Goal: Task Accomplishment & Management: Manage account settings

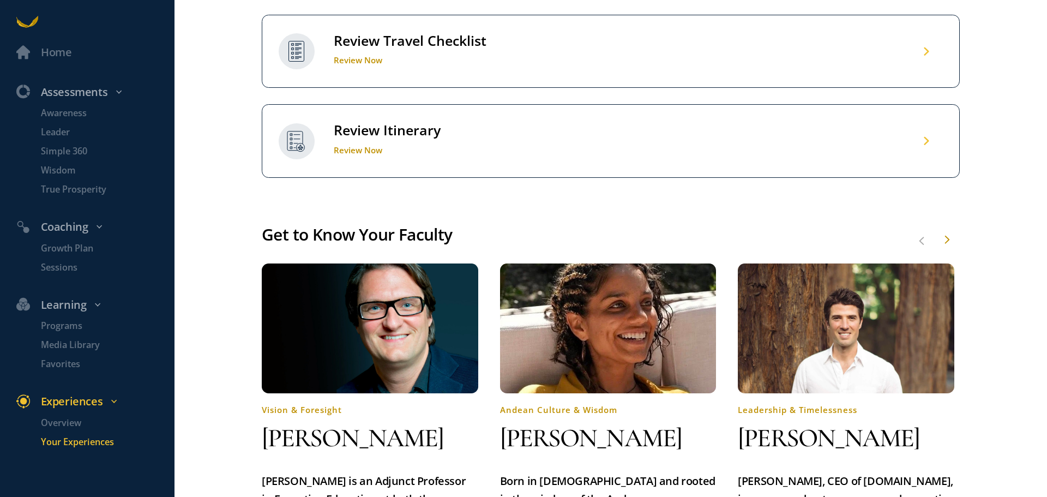
scroll to position [709, 0]
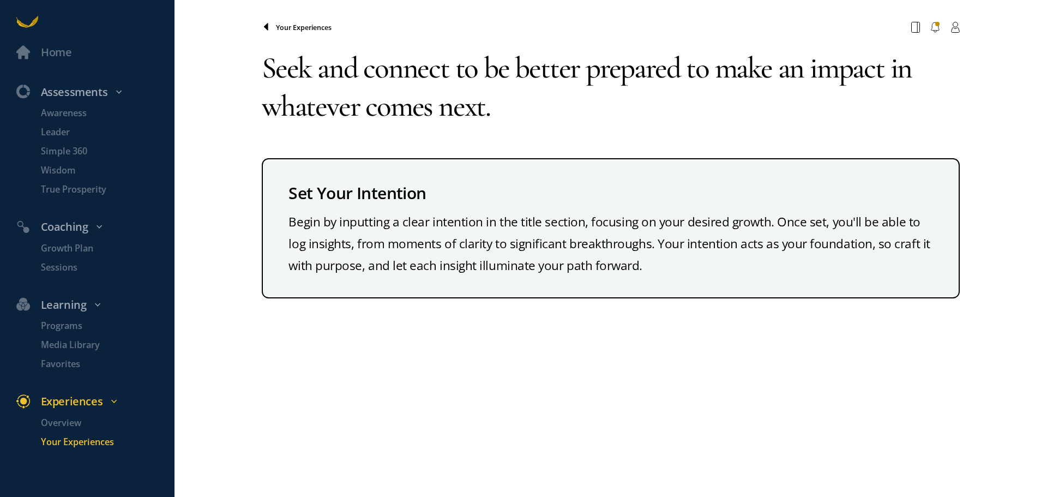
type textarea "Seek and connect to be better prepared to make an impact in whatever comes next."
click at [268, 27] on icon at bounding box center [266, 27] width 9 height 9
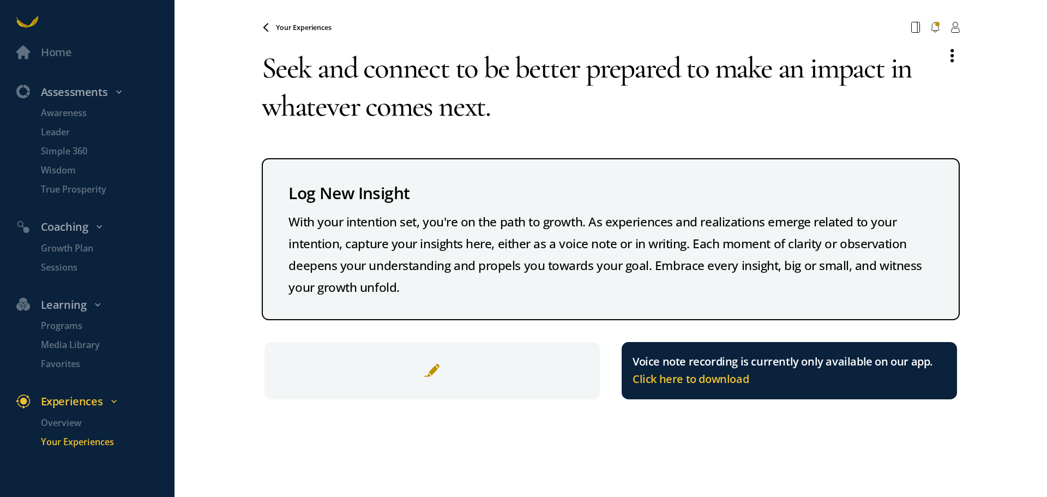
click at [290, 27] on span "Your Experiences" at bounding box center [304, 27] width 56 height 9
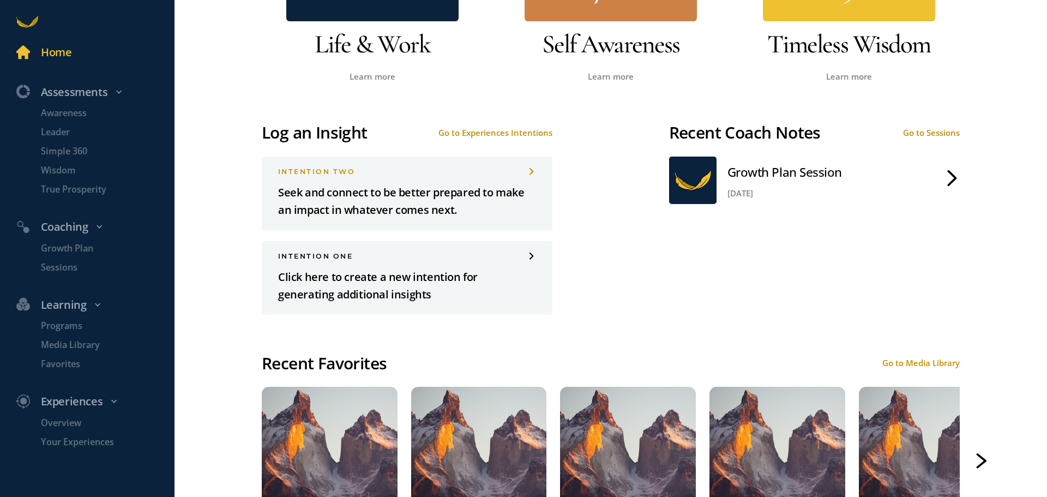
scroll to position [873, 0]
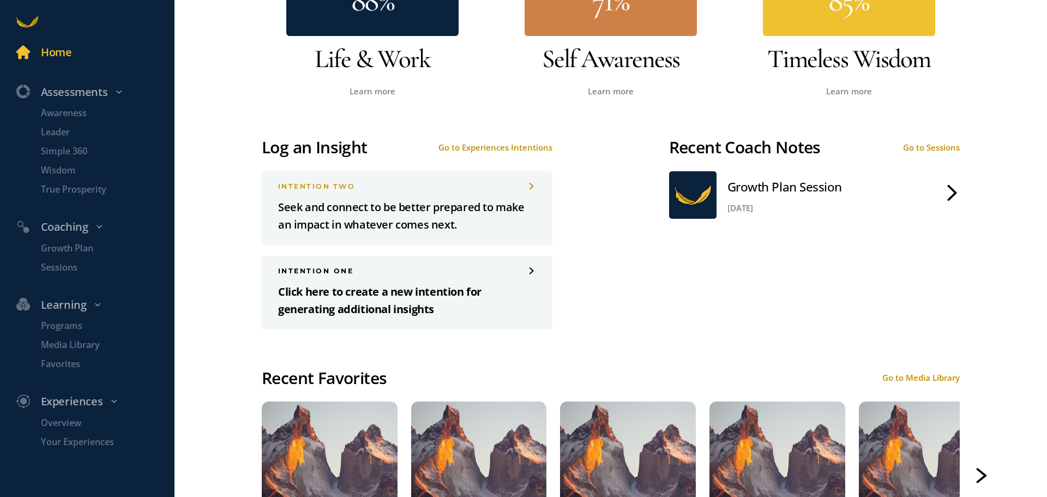
click at [461, 291] on p "Click here to create a new intention for generating additional insights" at bounding box center [407, 300] width 258 height 35
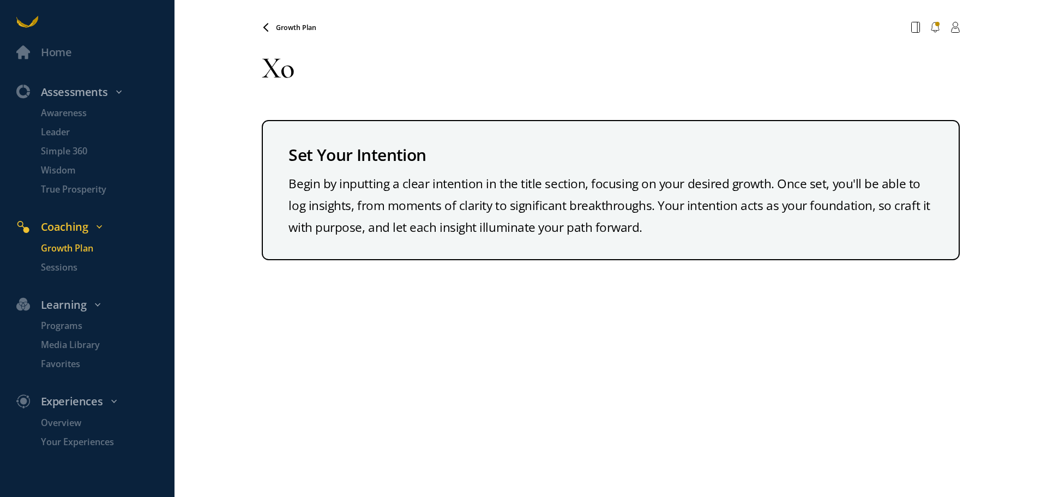
type textarea "X"
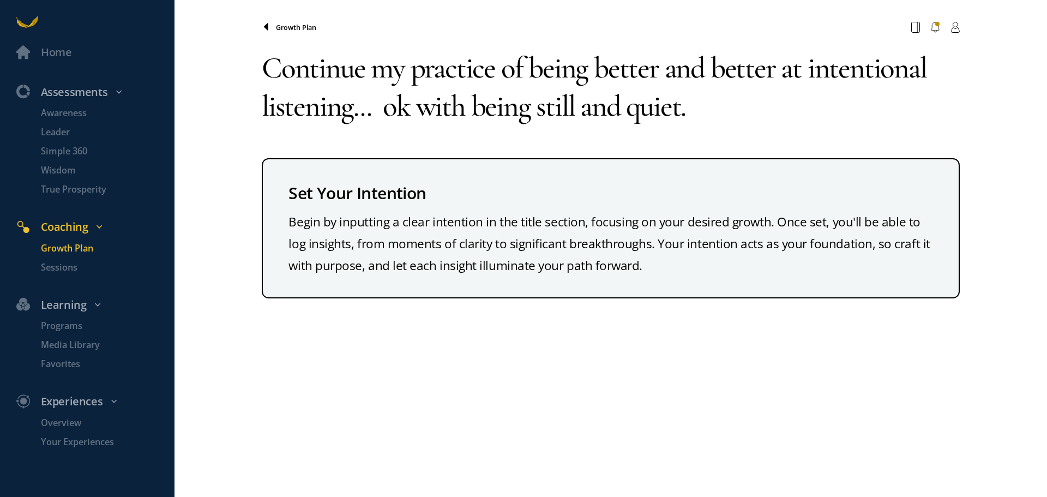
type textarea "Continue my practice of being better and better at intentional listening... ok …"
click at [271, 23] on span at bounding box center [269, 27] width 14 height 9
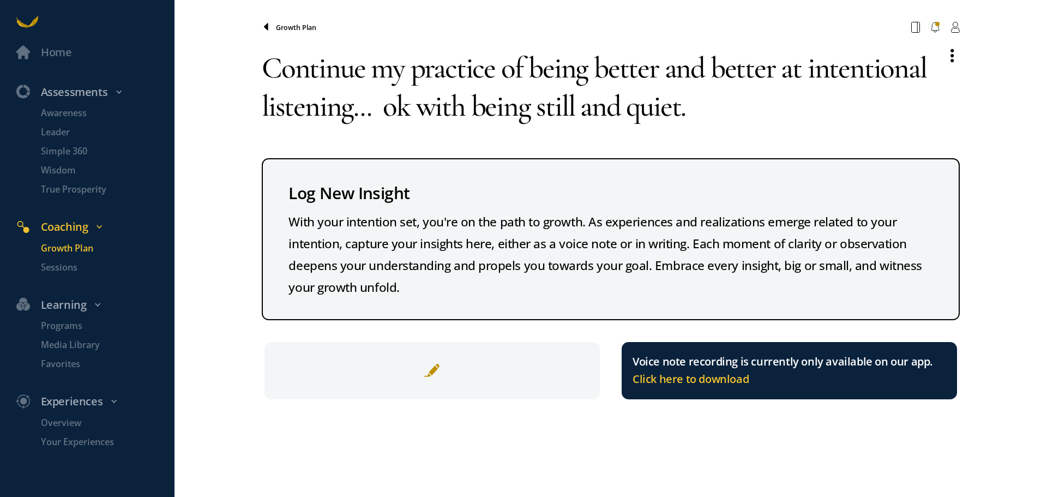
click at [269, 25] on icon at bounding box center [266, 27] width 9 height 9
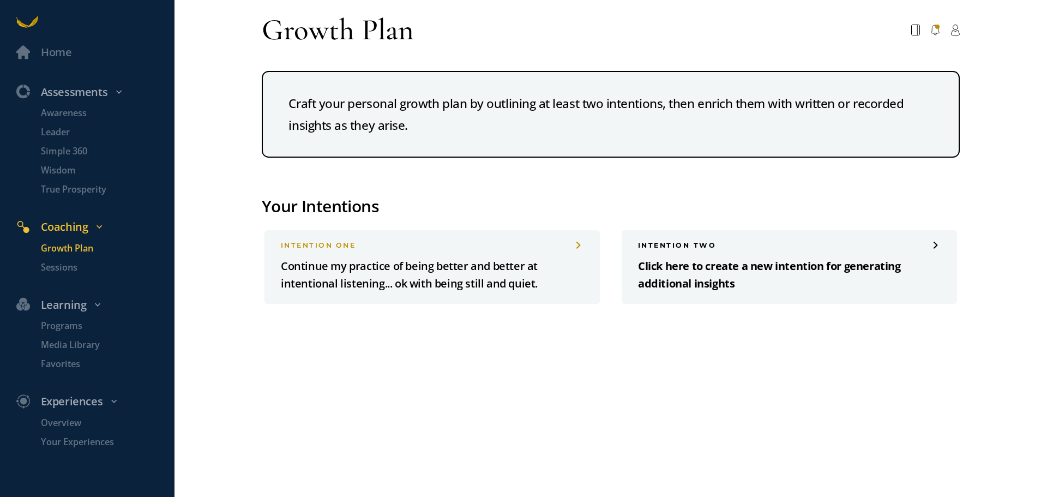
click at [686, 271] on p "Click here to create a new intention for generating additional insights" at bounding box center [789, 274] width 303 height 35
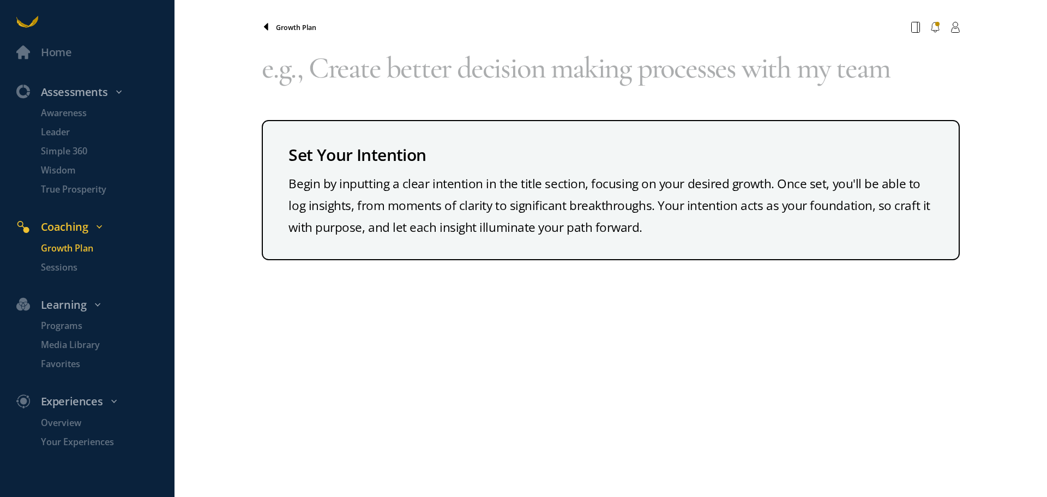
click at [269, 28] on icon at bounding box center [266, 27] width 9 height 9
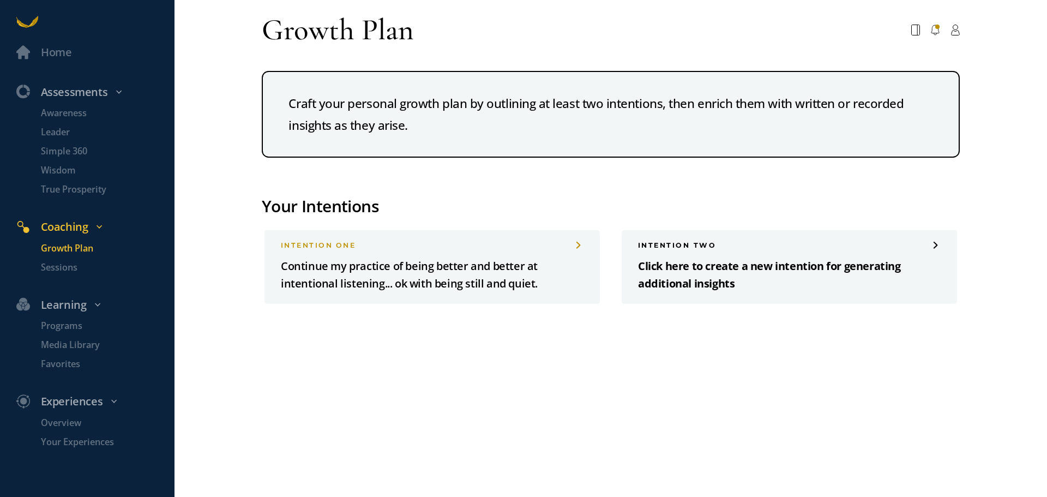
click at [679, 258] on p "Click here to create a new intention for generating additional insights" at bounding box center [789, 274] width 303 height 35
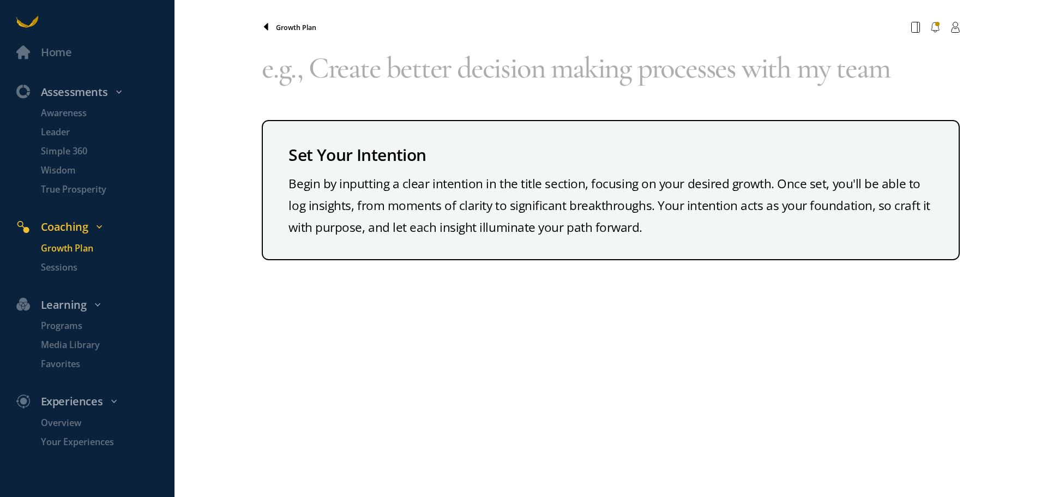
click at [266, 27] on icon at bounding box center [266, 26] width 4 height 7
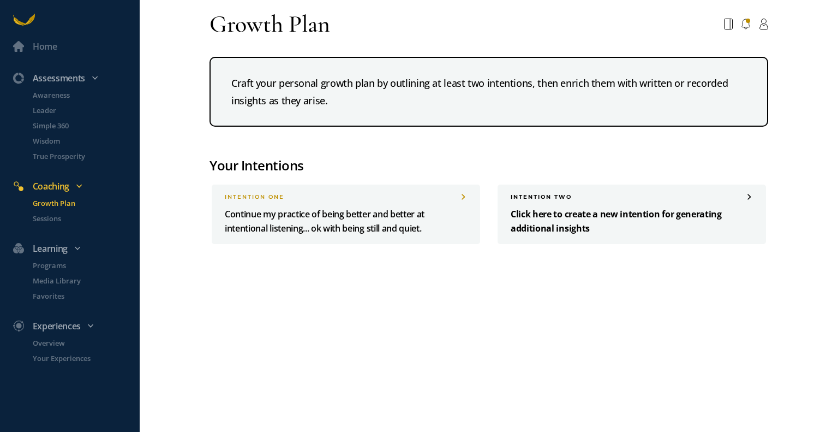
click at [571, 212] on p "Click here to create a new intention for generating additional insights" at bounding box center [632, 221] width 242 height 28
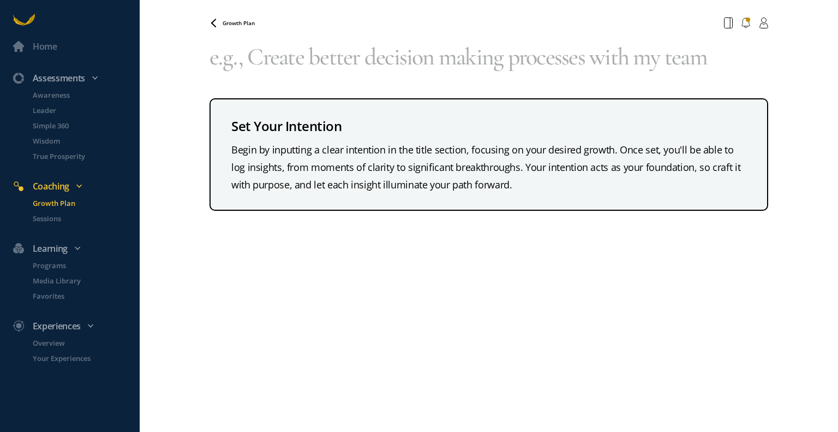
click at [218, 58] on textarea at bounding box center [488, 57] width 559 height 48
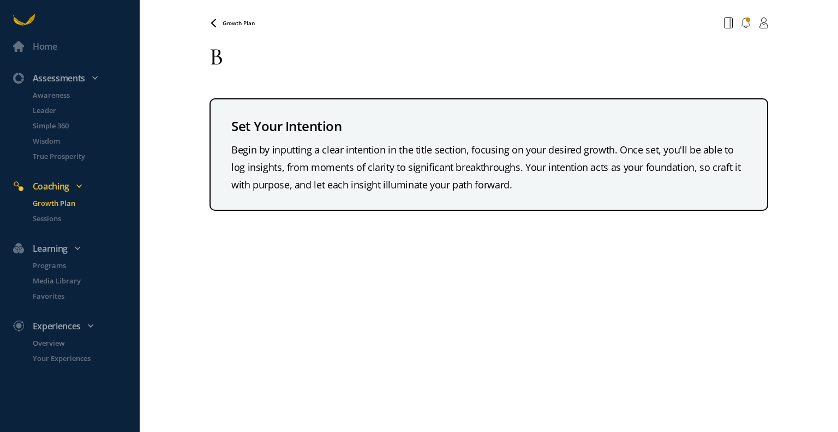
type textarea "B"
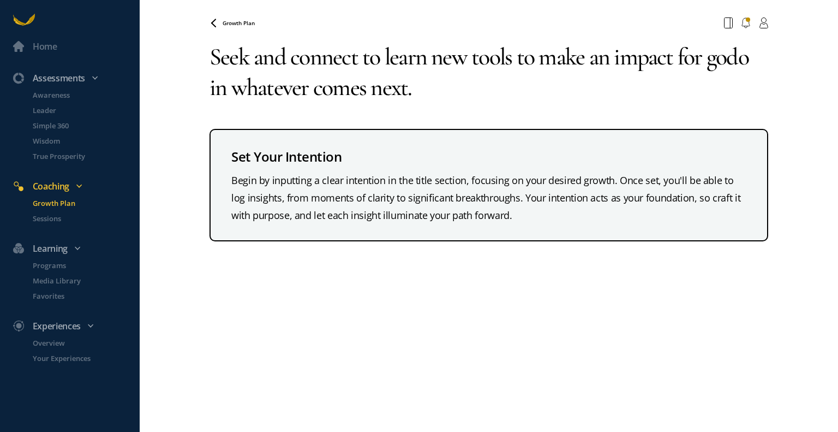
click at [751, 54] on textarea "Seek and connect to learn new tools to make an impact for godo in whatever come…" at bounding box center [488, 72] width 559 height 79
type textarea "Seek and connect to learn new tools to make an impact for good in whatever come…"
click at [217, 21] on icon at bounding box center [213, 23] width 9 height 9
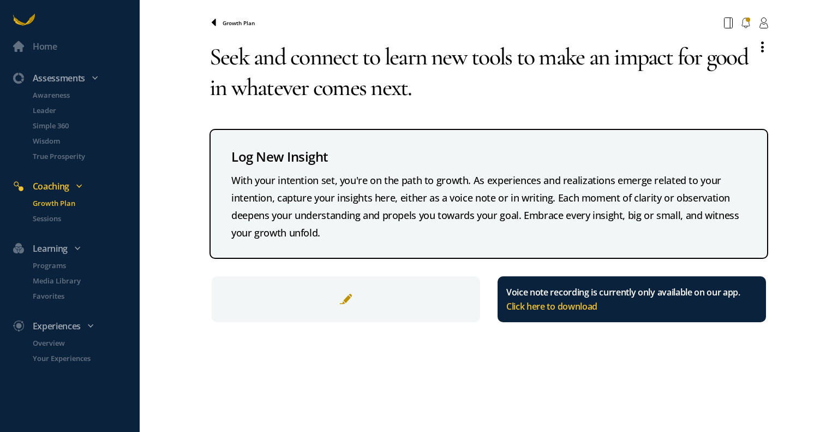
click at [214, 26] on icon at bounding box center [213, 23] width 9 height 9
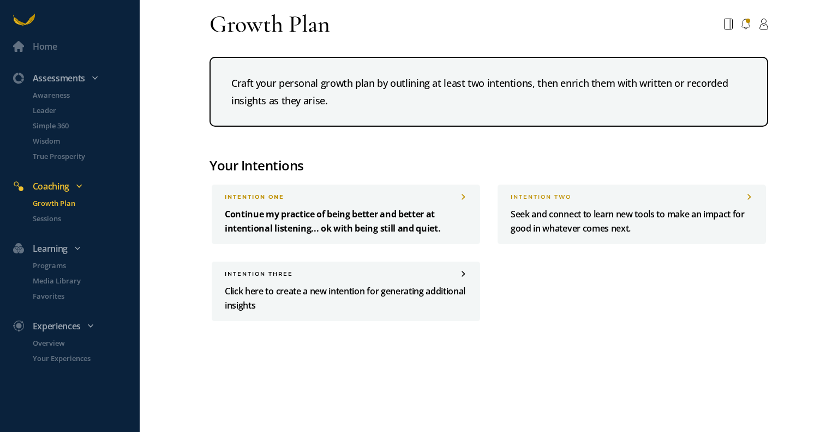
click at [403, 211] on p "Continue my practice of being better and better at intentional listening... ok …" at bounding box center [346, 221] width 242 height 28
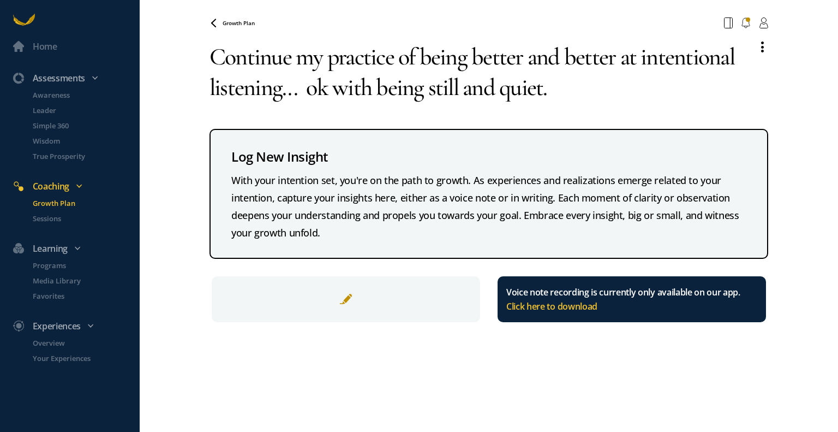
drag, startPoint x: 214, startPoint y: 54, endPoint x: 419, endPoint y: 96, distance: 208.8
click at [419, 96] on textarea "Continue my practice of being better and better at intentional listening... ok …" at bounding box center [478, 72] width 539 height 79
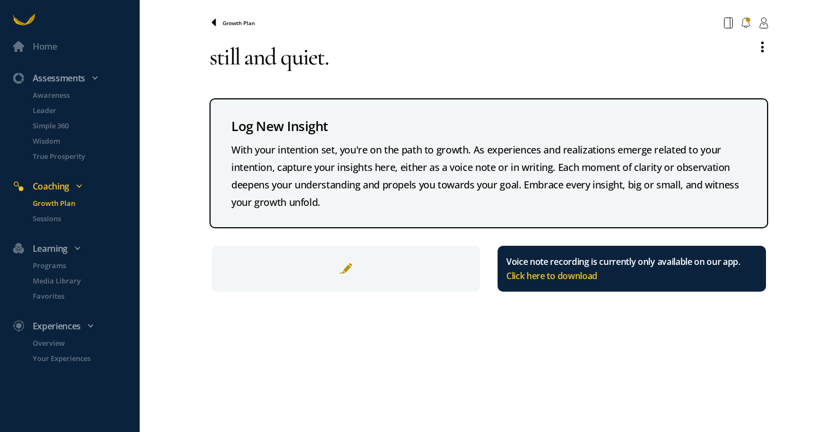
type textarea "still and quiet."
click at [215, 21] on icon at bounding box center [214, 22] width 4 height 7
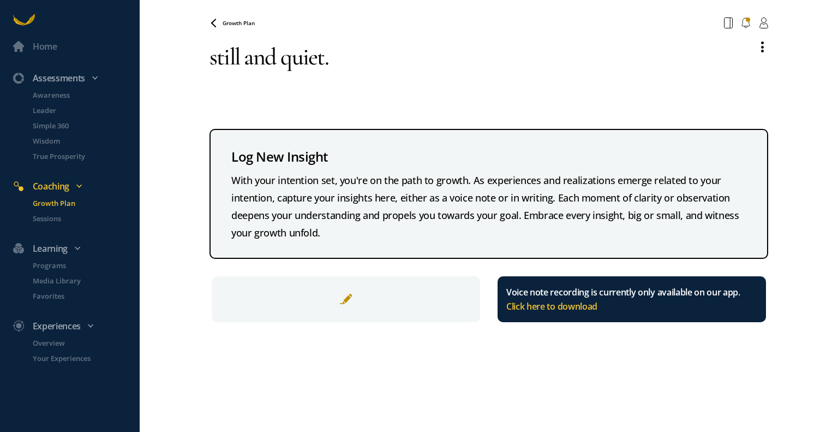
click at [253, 50] on textarea "still and quiet." at bounding box center [478, 72] width 539 height 79
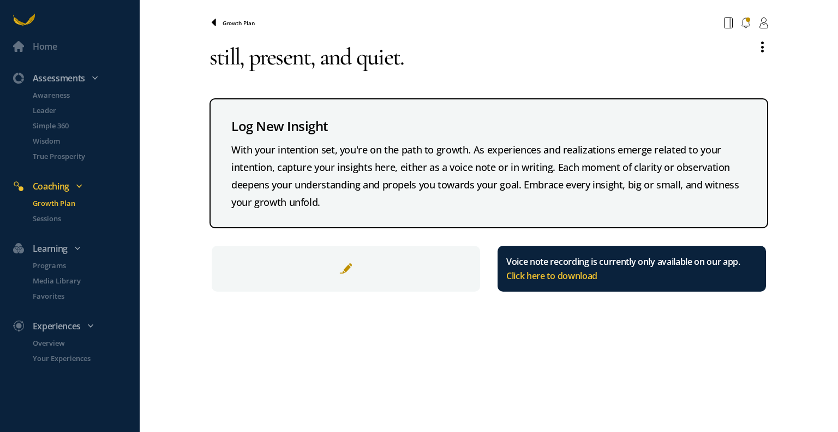
type textarea "still, present, and quiet."
click at [215, 24] on icon at bounding box center [214, 22] width 4 height 7
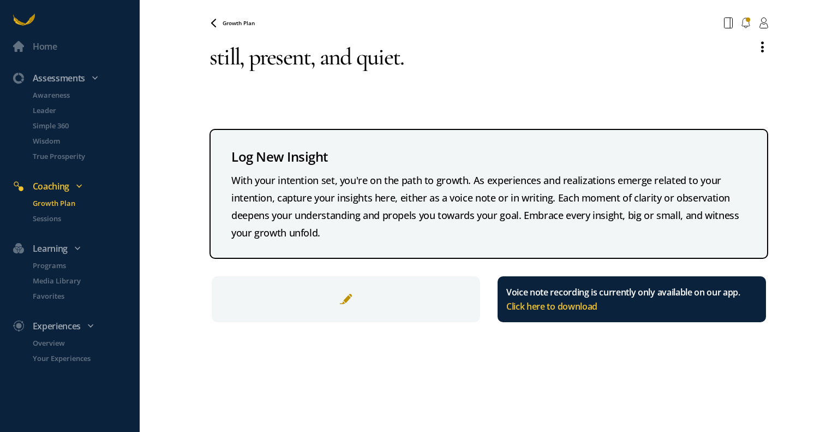
click at [0, 0] on icon at bounding box center [0, 0] width 0 height 0
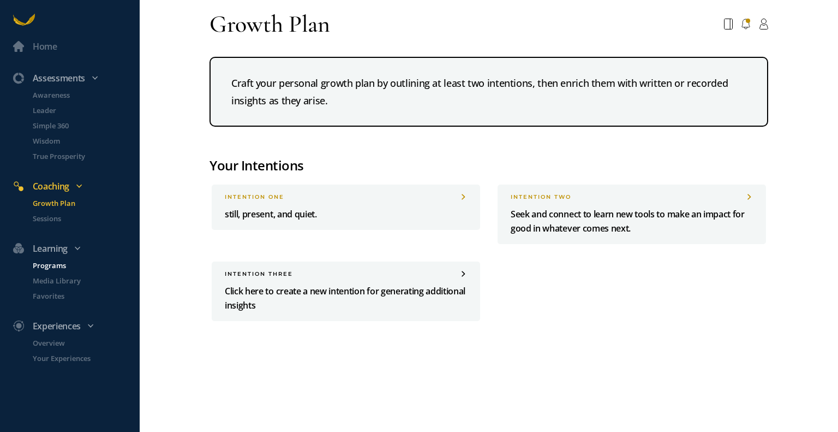
click at [64, 266] on p "Programs" at bounding box center [85, 265] width 105 height 11
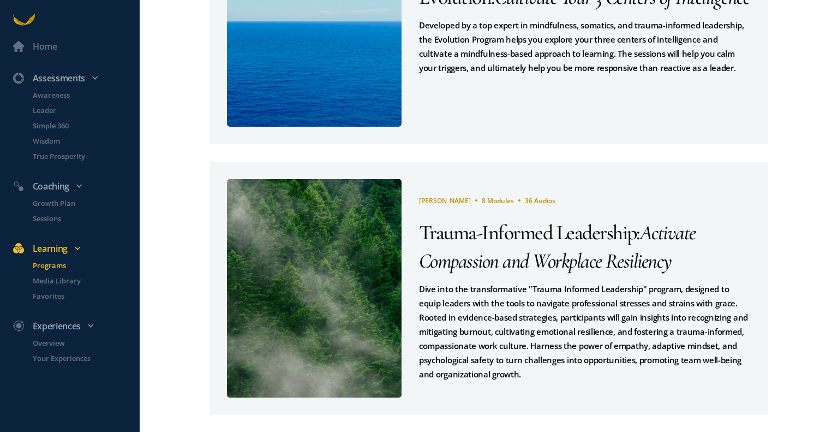
scroll to position [380, 0]
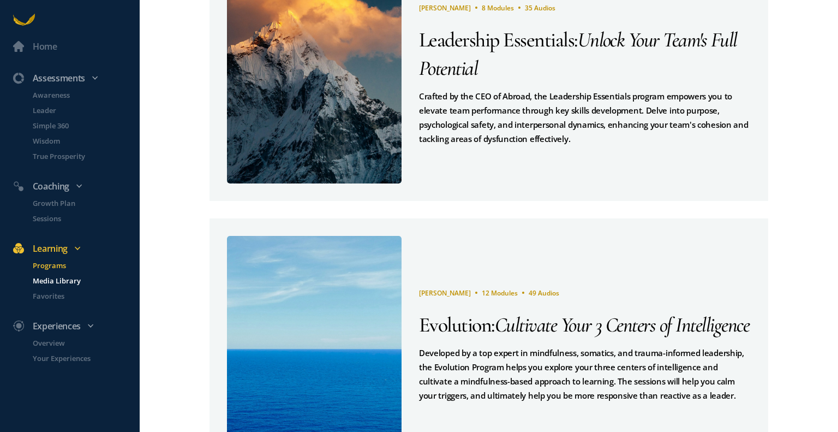
click at [61, 282] on p "Media Library" at bounding box center [85, 280] width 105 height 11
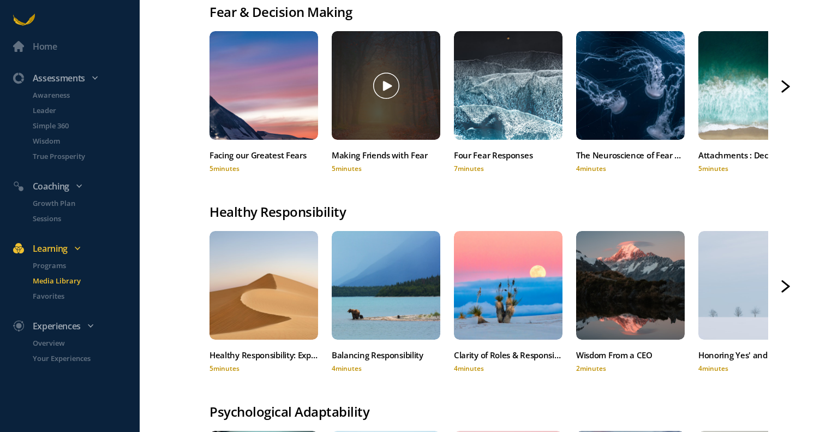
scroll to position [7, 0]
